Goal: Transaction & Acquisition: Book appointment/travel/reservation

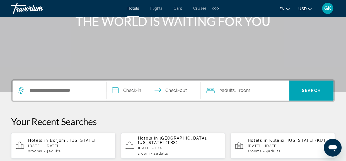
scroll to position [83, 0]
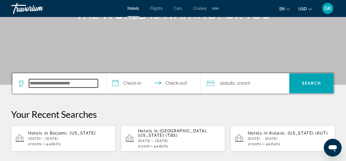
click at [67, 83] on input "Search hotel destination" at bounding box center [63, 83] width 69 height 8
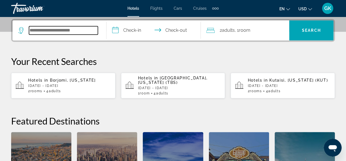
scroll to position [136, 0]
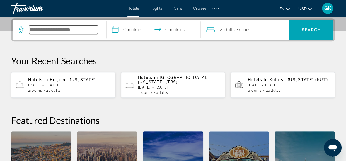
type input "*"
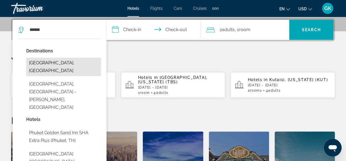
click at [50, 62] on button "[GEOGRAPHIC_DATA], [GEOGRAPHIC_DATA]" at bounding box center [63, 67] width 75 height 18
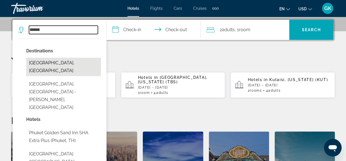
type input "**********"
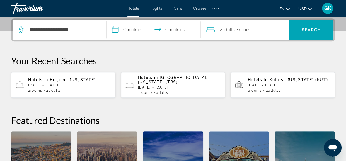
click at [137, 29] on input "**********" at bounding box center [155, 31] width 96 height 22
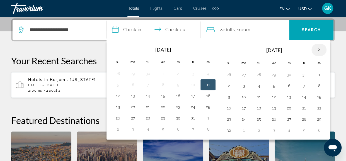
click at [316, 50] on th "Next month" at bounding box center [319, 50] width 15 height 12
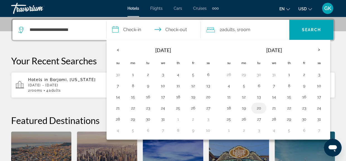
click at [258, 107] on button "20" at bounding box center [259, 108] width 9 height 8
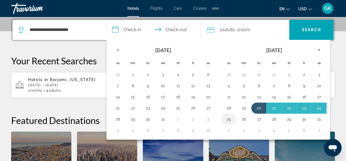
click at [231, 118] on button "25" at bounding box center [228, 120] width 9 height 8
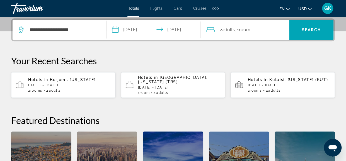
type input "**********"
click at [312, 28] on span "Search" at bounding box center [311, 30] width 19 height 4
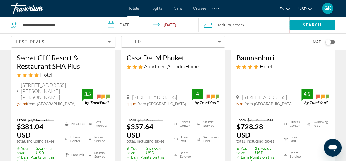
scroll to position [112, 0]
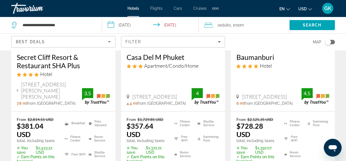
click at [108, 42] on icon "Sort by" at bounding box center [109, 42] width 7 height 7
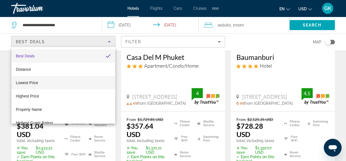
click at [95, 79] on mat-option "Lowest Price" at bounding box center [63, 82] width 104 height 13
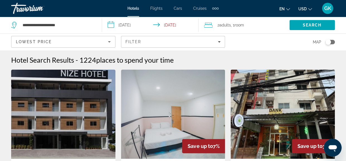
click at [133, 26] on input "**********" at bounding box center [151, 26] width 99 height 18
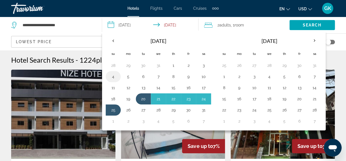
click at [113, 78] on button "4" at bounding box center [113, 77] width 9 height 8
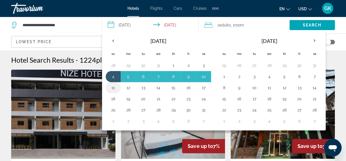
click at [115, 88] on button "11" at bounding box center [113, 88] width 9 height 8
type input "**********"
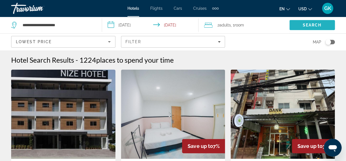
click at [304, 24] on span "Search" at bounding box center [312, 25] width 19 height 4
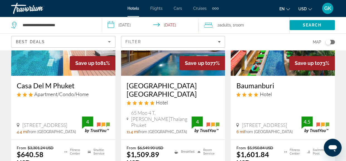
scroll to position [78, 0]
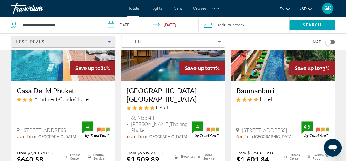
click at [112, 43] on icon "Sort by" at bounding box center [109, 42] width 7 height 7
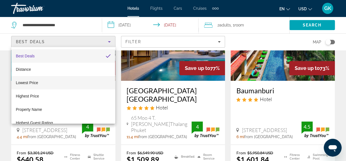
click at [89, 82] on mat-option "Lowest Price" at bounding box center [63, 82] width 104 height 13
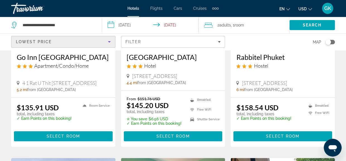
scroll to position [123, 0]
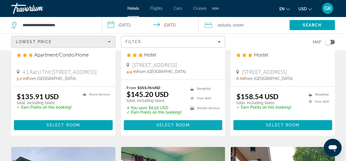
click at [169, 124] on span "Select Room" at bounding box center [172, 125] width 33 height 4
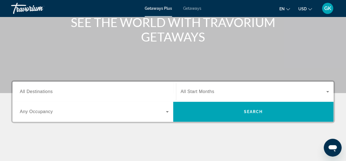
scroll to position [93, 0]
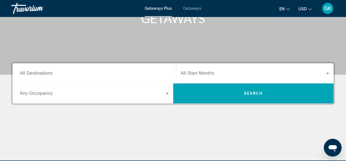
click at [90, 73] on input "Destination All Destinations" at bounding box center [94, 73] width 149 height 7
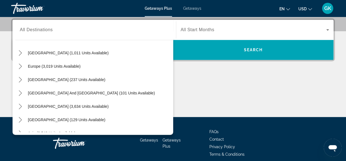
scroll to position [90, 0]
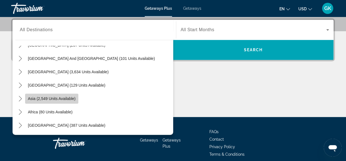
click at [59, 98] on span "Asia (2,549 units available)" at bounding box center [52, 99] width 48 height 4
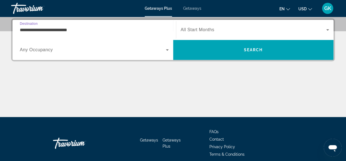
click at [76, 30] on input "**********" at bounding box center [94, 30] width 149 height 7
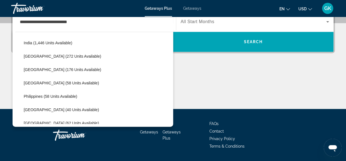
scroll to position [190, 0]
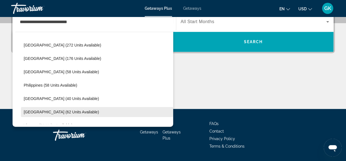
click at [86, 112] on span "Select destination: Thailand (62 units available)" at bounding box center [97, 111] width 152 height 13
type input "**********"
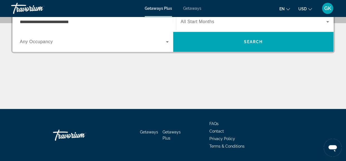
scroll to position [136, 0]
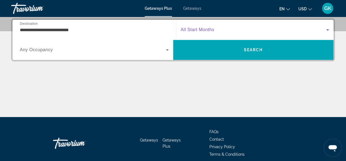
click at [326, 30] on icon "Search widget" at bounding box center [328, 30] width 7 height 7
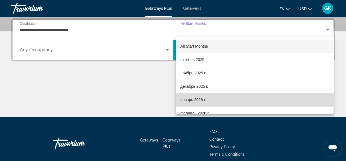
click at [309, 98] on mat-option "январь 2026 г." at bounding box center [255, 99] width 158 height 13
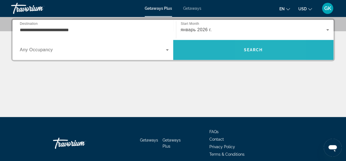
click at [250, 52] on span "Search" at bounding box center [253, 49] width 161 height 13
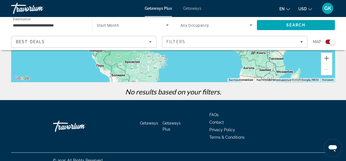
scroll to position [145, 0]
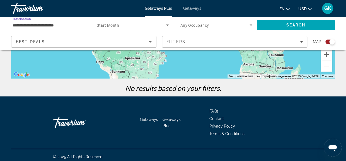
click at [70, 26] on input "**********" at bounding box center [49, 25] width 72 height 7
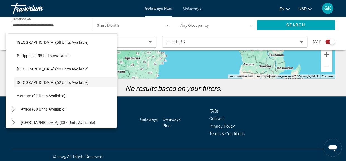
scroll to position [210, 0]
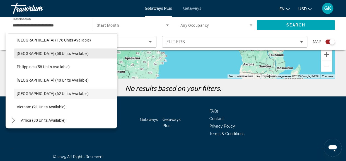
click at [73, 54] on span "Select destination: Maldives (58 units available)" at bounding box center [65, 53] width 103 height 13
type input "**********"
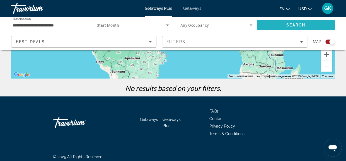
click at [304, 25] on span "Search" at bounding box center [296, 25] width 19 height 4
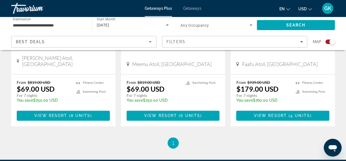
scroll to position [309, 0]
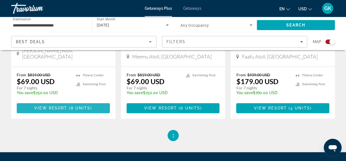
click at [62, 106] on span "View Resort" at bounding box center [50, 108] width 33 height 4
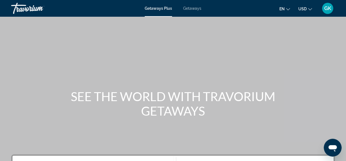
click at [191, 9] on span "Getaways" at bounding box center [192, 8] width 18 height 4
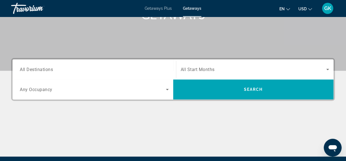
scroll to position [100, 0]
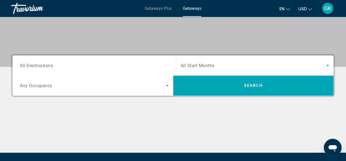
click at [52, 65] on span "All Destinations" at bounding box center [36, 65] width 33 height 5
click at [52, 65] on input "Destination All Destinations" at bounding box center [94, 66] width 149 height 7
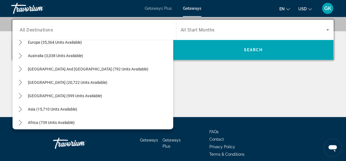
scroll to position [89, 0]
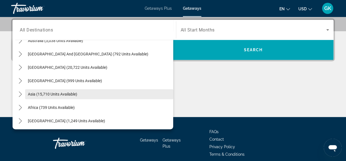
click at [90, 96] on span "Select destination: Asia (15,710 units available)" at bounding box center [99, 94] width 148 height 13
type input "**********"
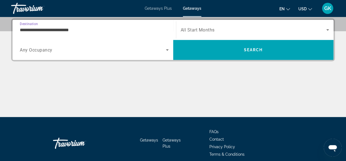
click at [78, 30] on input "**********" at bounding box center [94, 30] width 149 height 7
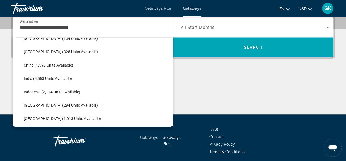
scroll to position [182, 0]
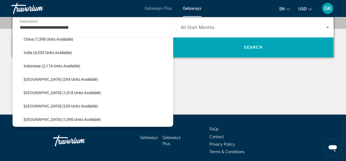
click at [99, 28] on input "**********" at bounding box center [94, 27] width 149 height 7
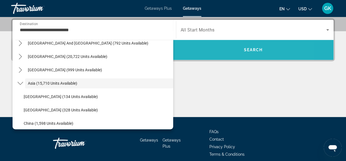
click at [182, 52] on span "Search" at bounding box center [253, 49] width 161 height 13
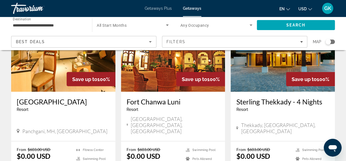
scroll to position [483, 0]
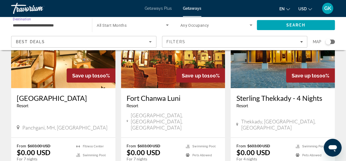
click at [73, 24] on input "**********" at bounding box center [49, 25] width 72 height 7
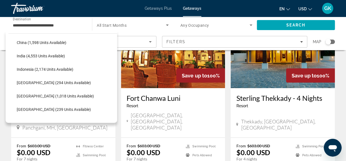
scroll to position [190, 0]
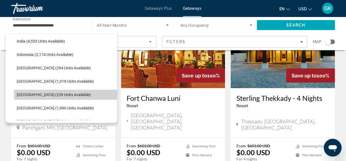
click at [75, 92] on span "Select destination: Maldives (239 units available)" at bounding box center [65, 94] width 103 height 13
type input "**********"
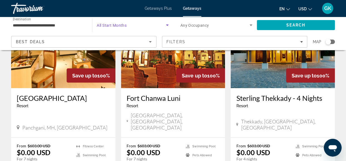
click at [168, 26] on icon "Search widget" at bounding box center [167, 25] width 7 height 7
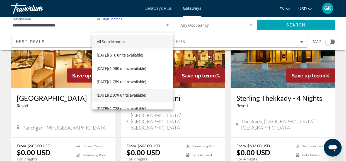
click at [147, 94] on span "January 2026 (2,079 units available)" at bounding box center [122, 95] width 50 height 7
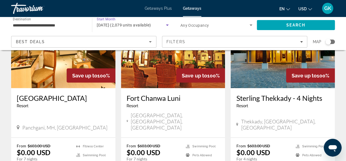
click at [249, 25] on icon "Search widget" at bounding box center [251, 25] width 7 height 7
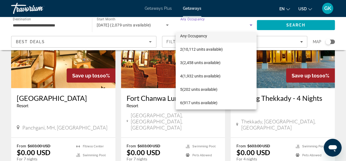
scroll to position [11, 0]
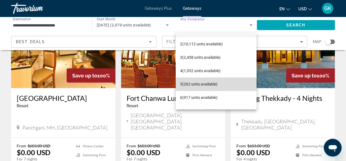
click at [241, 88] on mat-option "5 (202 units available)" at bounding box center [216, 84] width 81 height 13
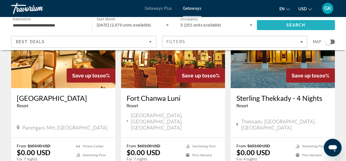
click at [290, 26] on span "Search" at bounding box center [296, 25] width 19 height 4
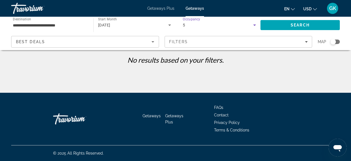
click at [256, 23] on icon "Search widget" at bounding box center [254, 25] width 7 height 7
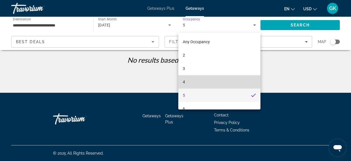
click at [249, 82] on mat-option "4" at bounding box center [219, 81] width 82 height 13
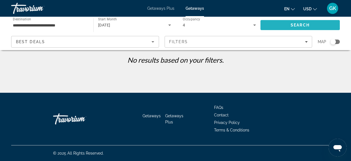
click at [289, 23] on span "Search" at bounding box center [299, 24] width 79 height 13
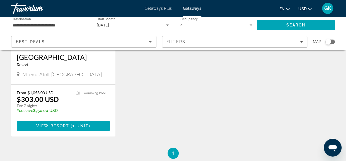
scroll to position [115, 0]
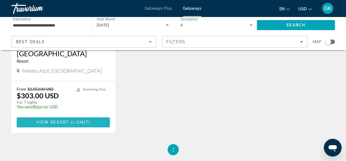
click at [77, 120] on span "1 unit" at bounding box center [81, 122] width 16 height 4
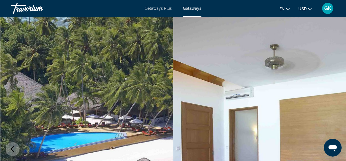
click at [163, 8] on span "Getaways Plus" at bounding box center [158, 8] width 27 height 4
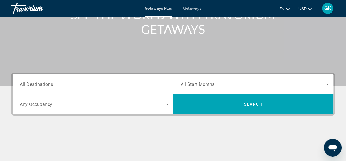
scroll to position [93, 0]
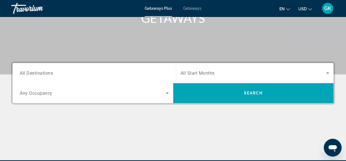
click at [48, 74] on span "All Destinations" at bounding box center [36, 72] width 33 height 5
click at [48, 74] on input "Destination All Destinations" at bounding box center [94, 73] width 149 height 7
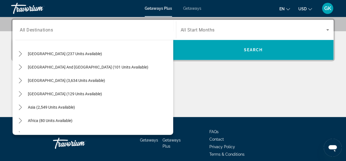
scroll to position [90, 0]
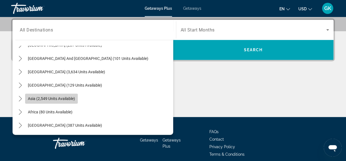
click at [76, 99] on span "Select destination: Asia (2,549 units available)" at bounding box center [51, 98] width 53 height 13
type input "**********"
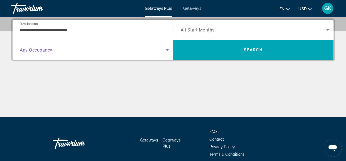
click at [167, 50] on icon "Search widget" at bounding box center [167, 49] width 3 height 1
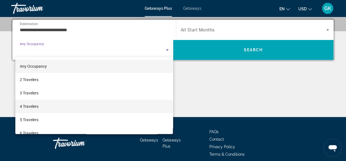
click at [152, 106] on mat-option "4 Travelers" at bounding box center [94, 106] width 158 height 13
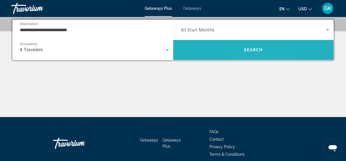
click at [246, 50] on span "Search" at bounding box center [253, 50] width 19 height 4
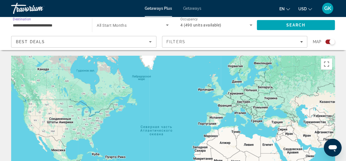
click at [66, 28] on input "**********" at bounding box center [49, 25] width 72 height 7
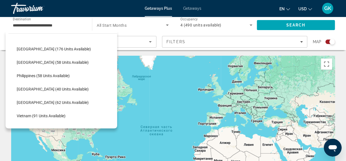
scroll to position [212, 0]
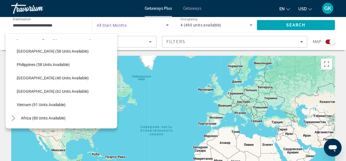
click at [167, 27] on icon "Search widget" at bounding box center [167, 25] width 7 height 7
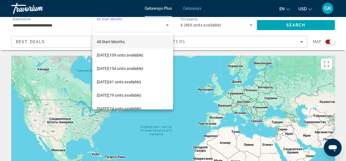
click at [232, 98] on div at bounding box center [173, 80] width 346 height 161
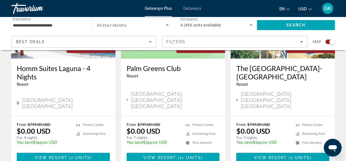
scroll to position [279, 0]
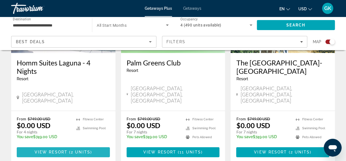
click at [68, 150] on span "Main content" at bounding box center [69, 152] width 2 height 4
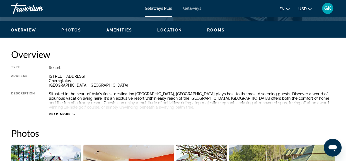
scroll to position [257, 0]
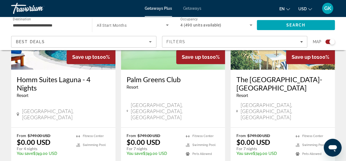
scroll to position [265, 0]
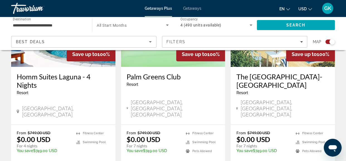
drag, startPoint x: 348, startPoint y: 158, endPoint x: 227, endPoint y: 114, distance: 128.4
click at [227, 114] on app-exchanges-search-item "Save up to 100% Palm Greens Club Resort - This is an adults only resort Ahmedab…" at bounding box center [173, 77] width 110 height 199
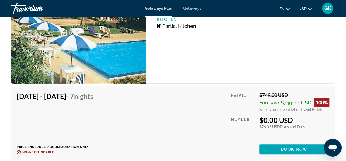
scroll to position [1179, 0]
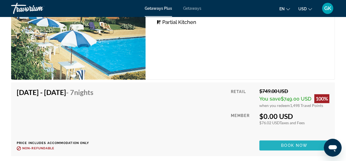
click at [303, 142] on span "Main content" at bounding box center [295, 145] width 70 height 13
